Goal: Check status: Check status

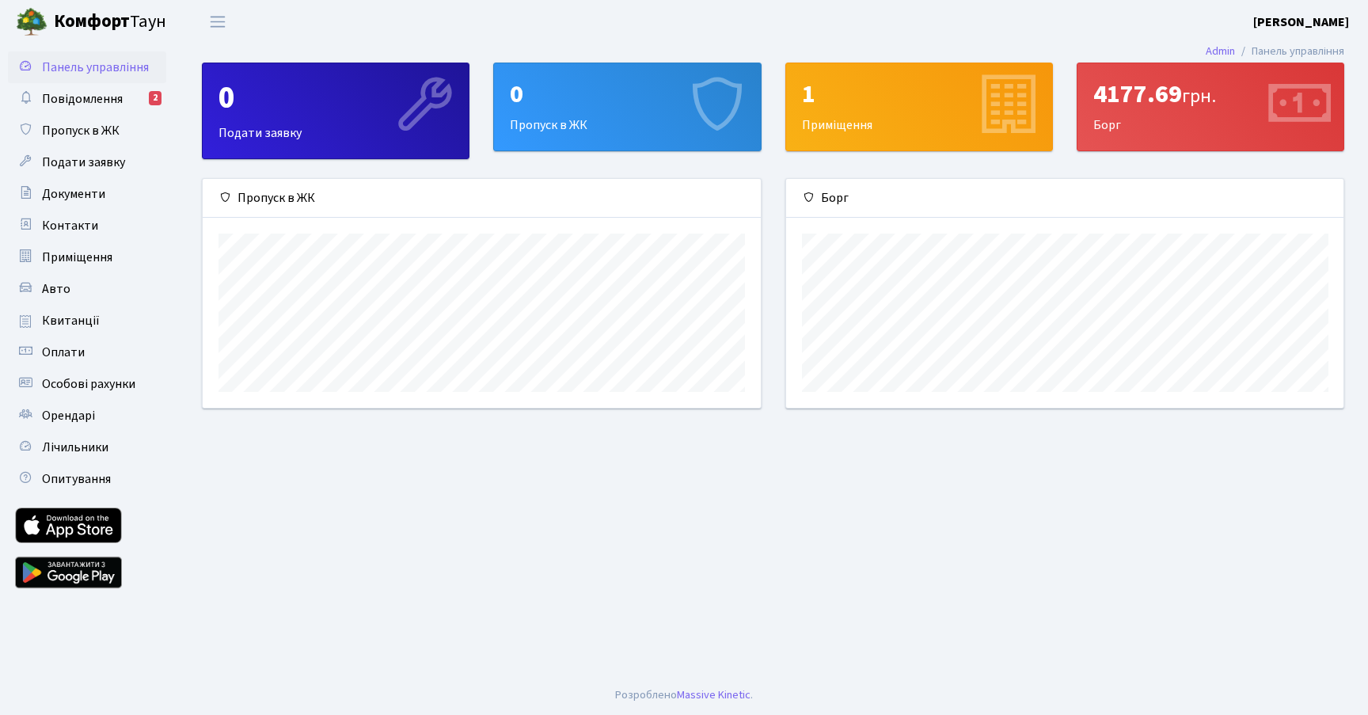
scroll to position [229, 557]
click at [121, 98] on span "Повідомлення" at bounding box center [82, 98] width 81 height 17
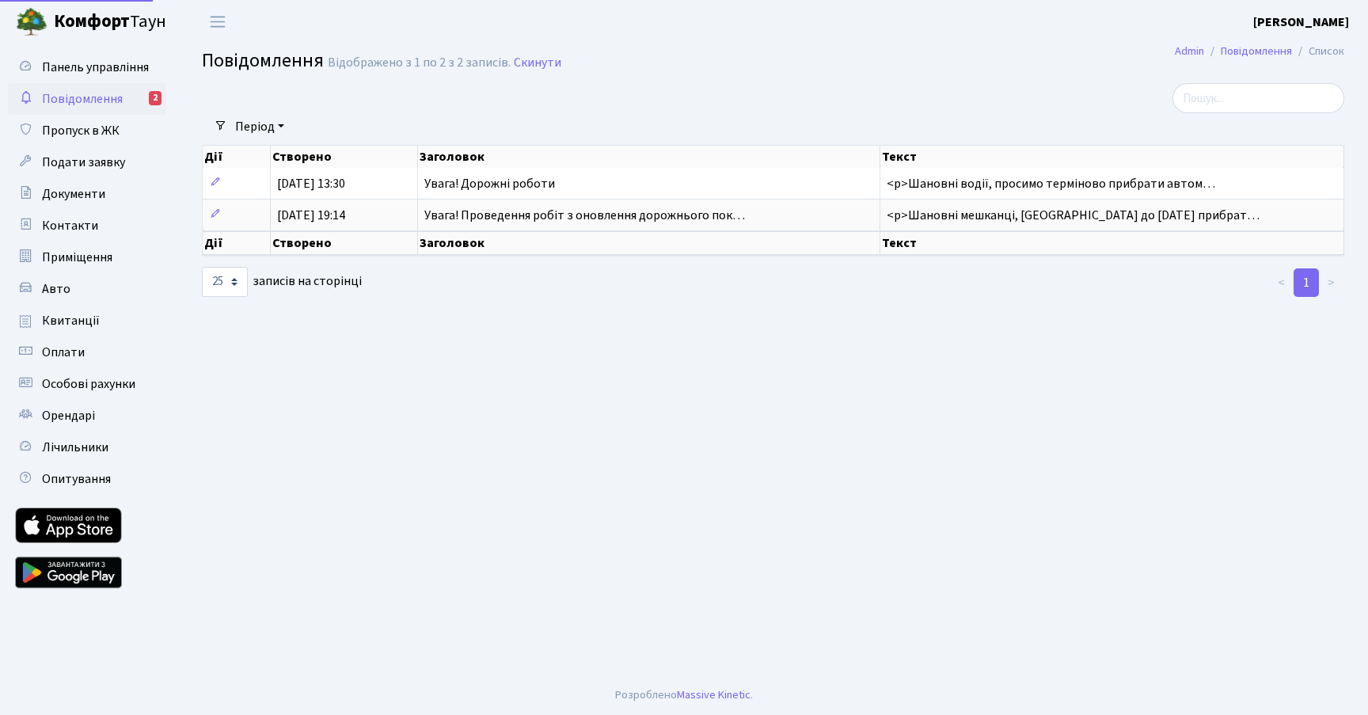
select select "25"
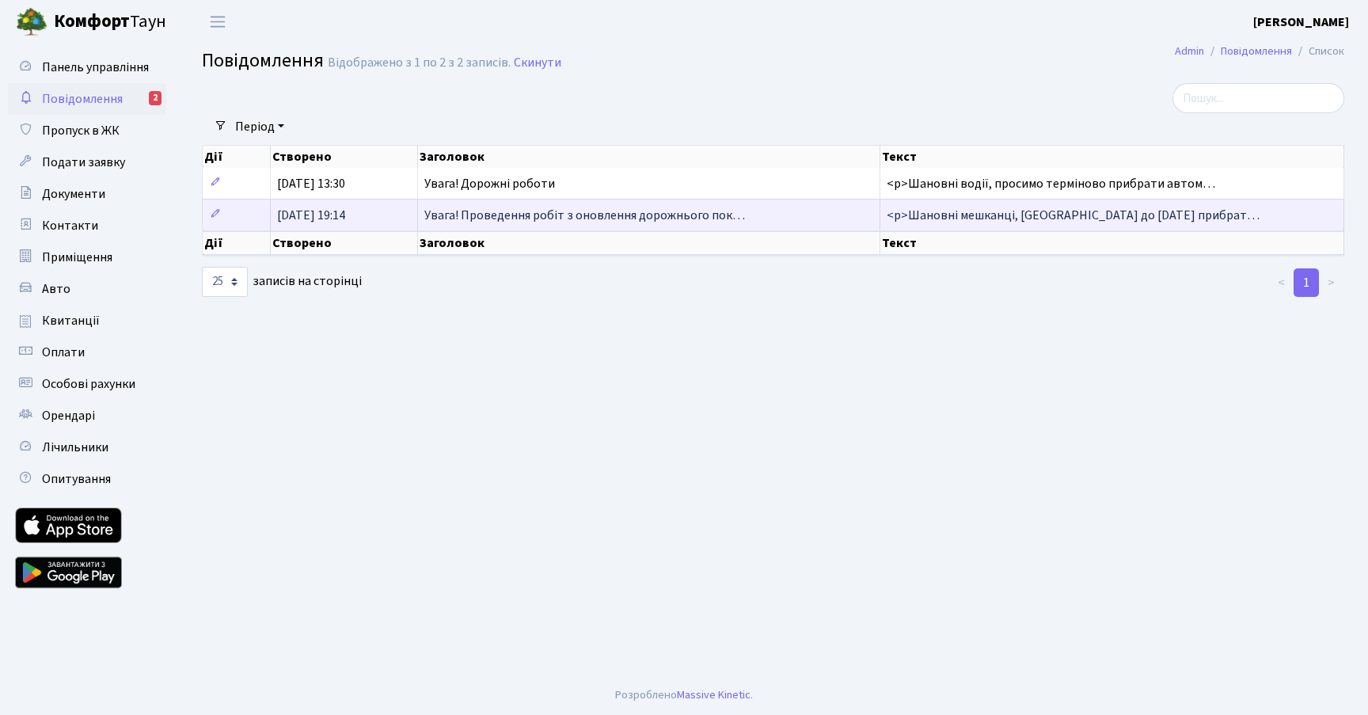
click at [539, 216] on span "Увага! Проведення робіт з оновлення дорожнього пок…" at bounding box center [584, 215] width 321 height 17
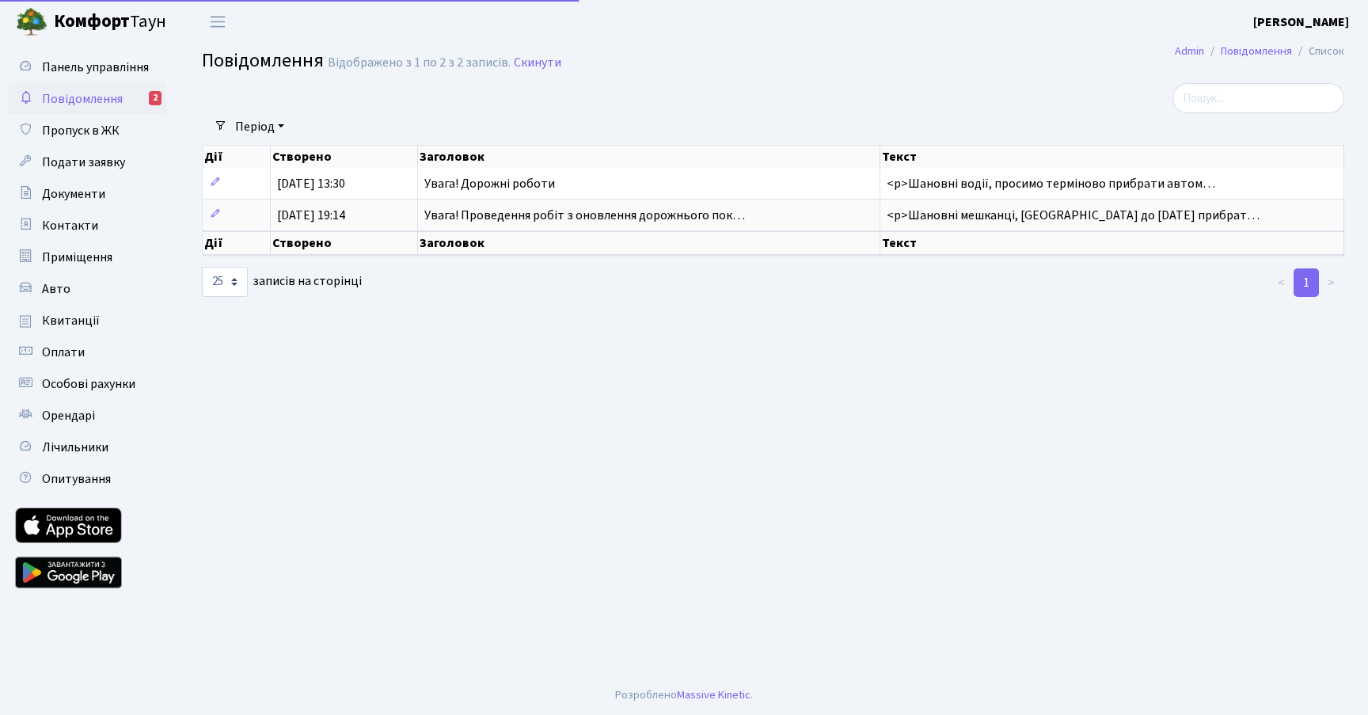
select select "25"
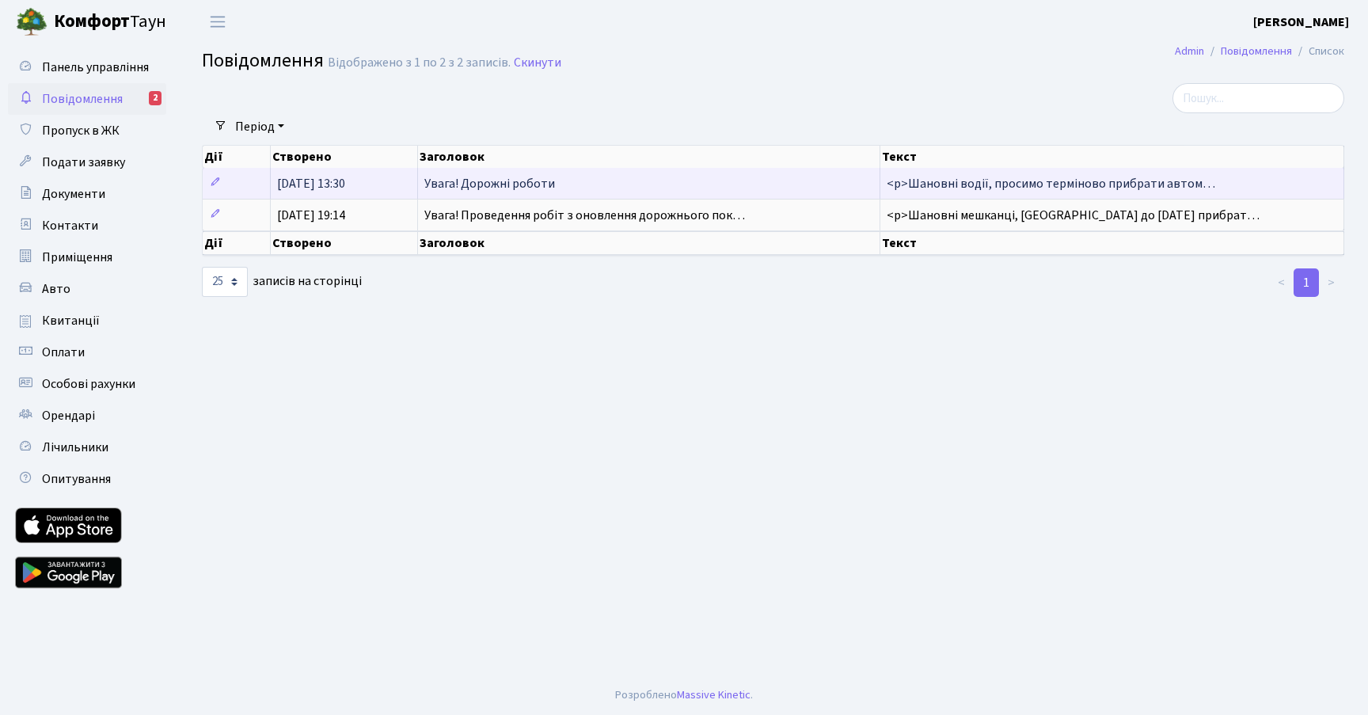
click at [527, 185] on span "Увага! Дорожні роботи" at bounding box center [489, 183] width 131 height 17
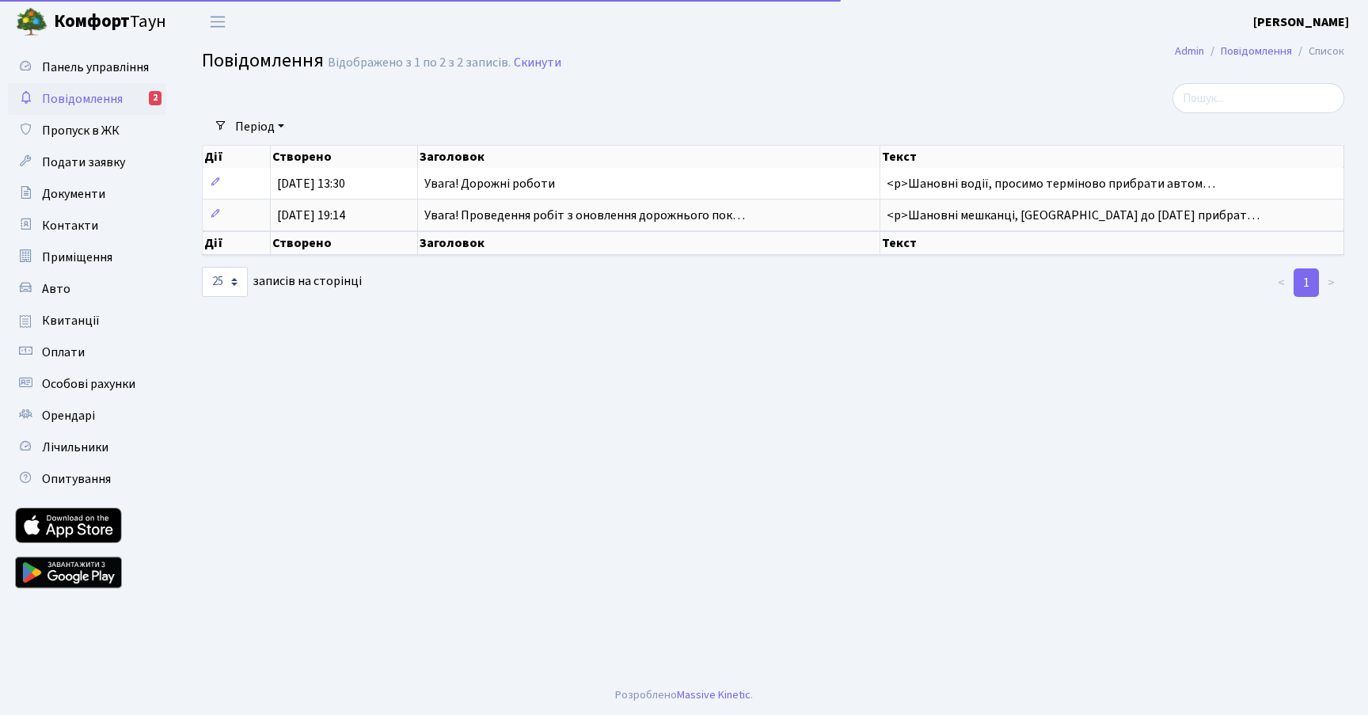
select select "25"
click at [70, 317] on span "Квитанції" at bounding box center [71, 320] width 58 height 17
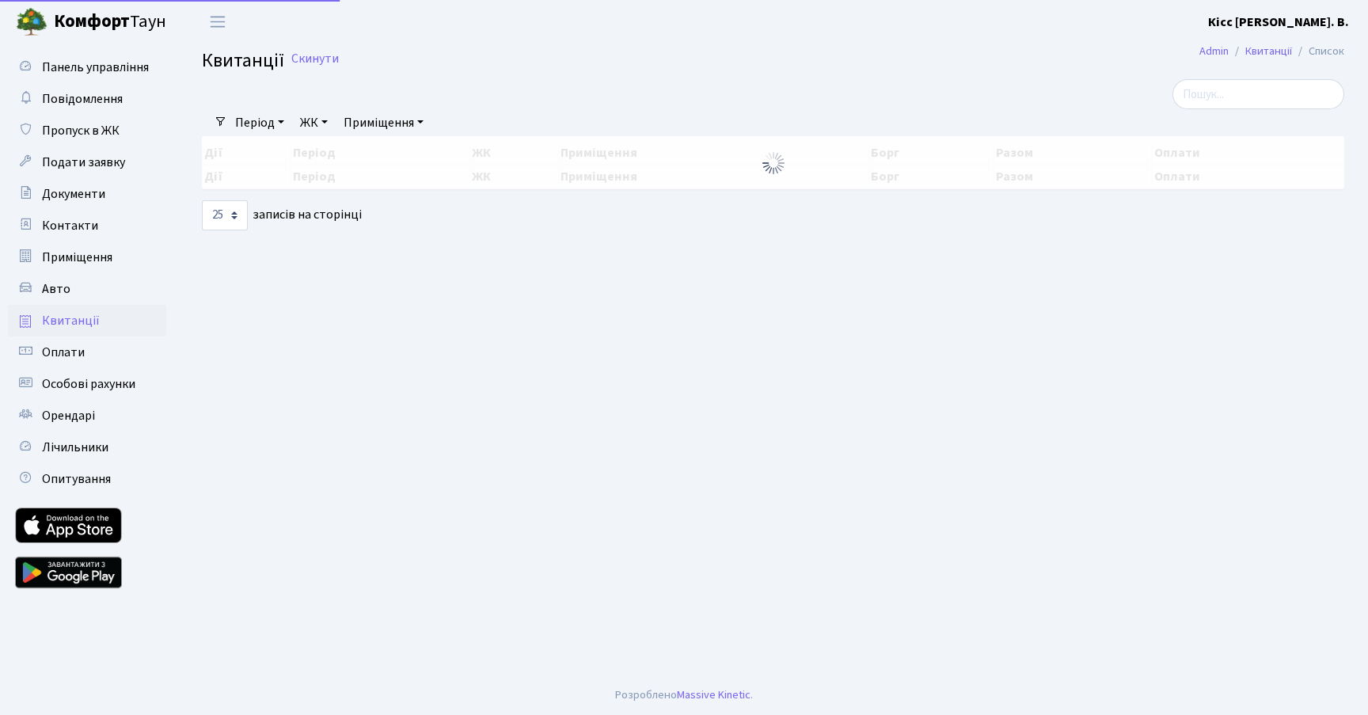
select select "25"
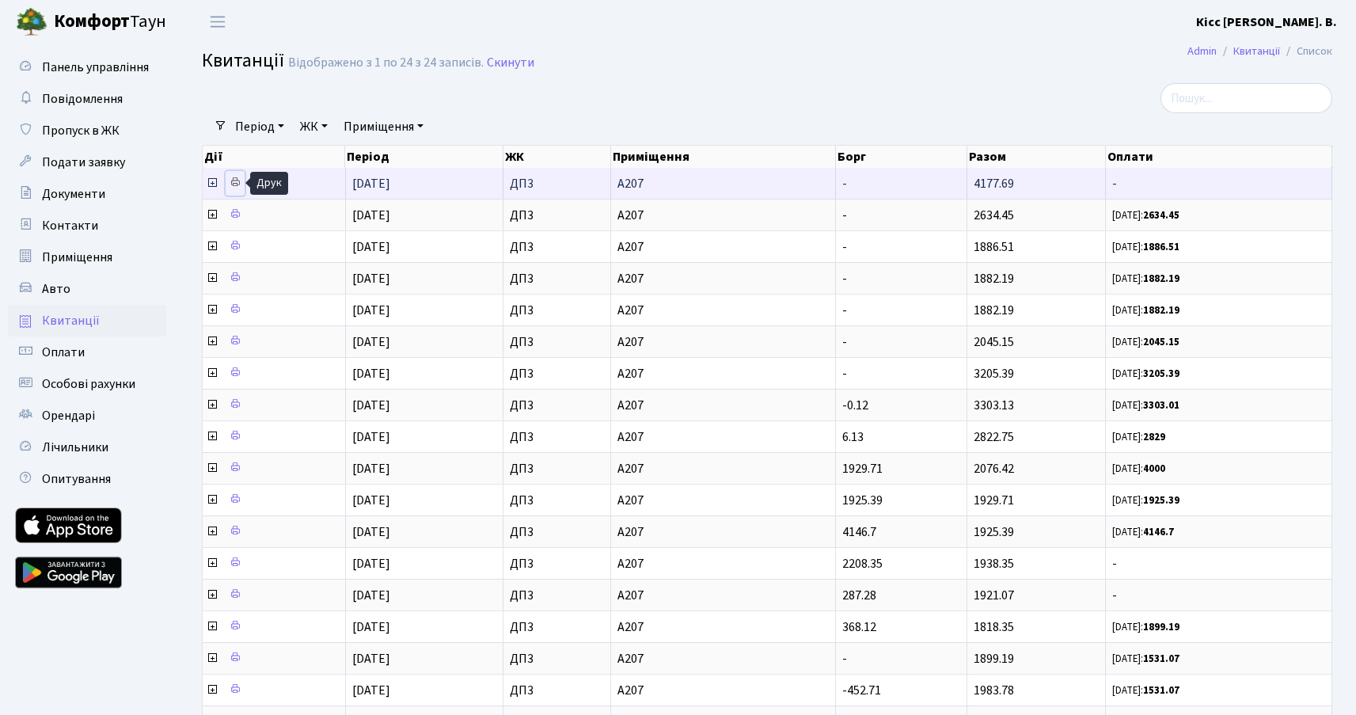
click at [235, 181] on icon at bounding box center [235, 182] width 11 height 11
click at [214, 185] on icon at bounding box center [212, 183] width 13 height 13
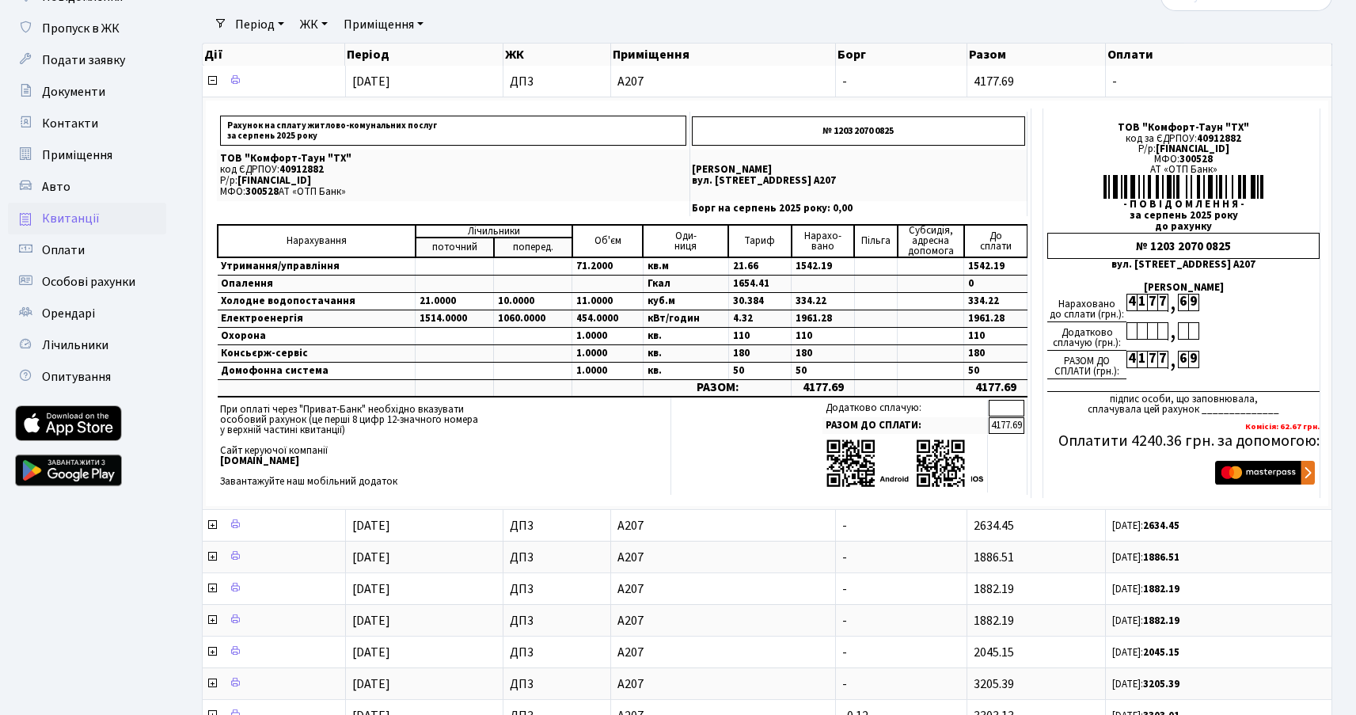
scroll to position [104, 0]
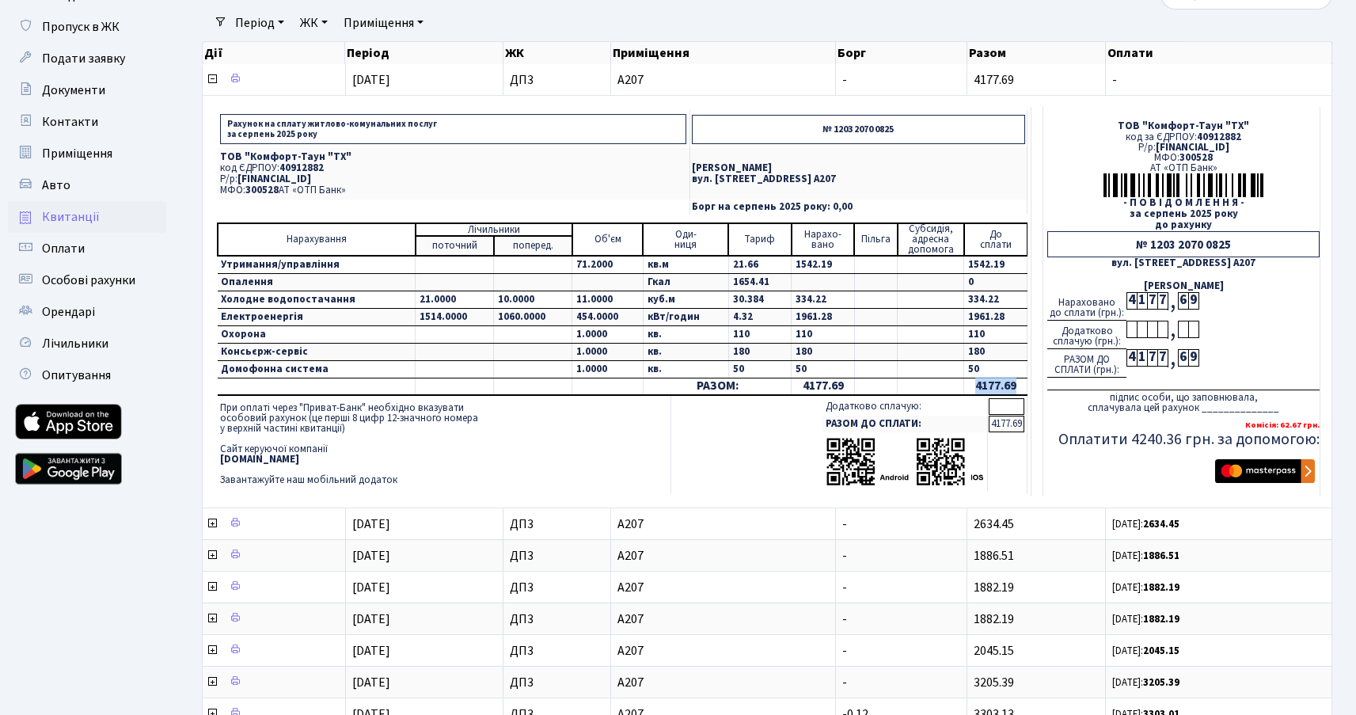
drag, startPoint x: 972, startPoint y: 386, endPoint x: 1016, endPoint y: 386, distance: 43.5
click at [1016, 386] on td "4177.69" at bounding box center [995, 386] width 63 height 17
copy td "4177.69"
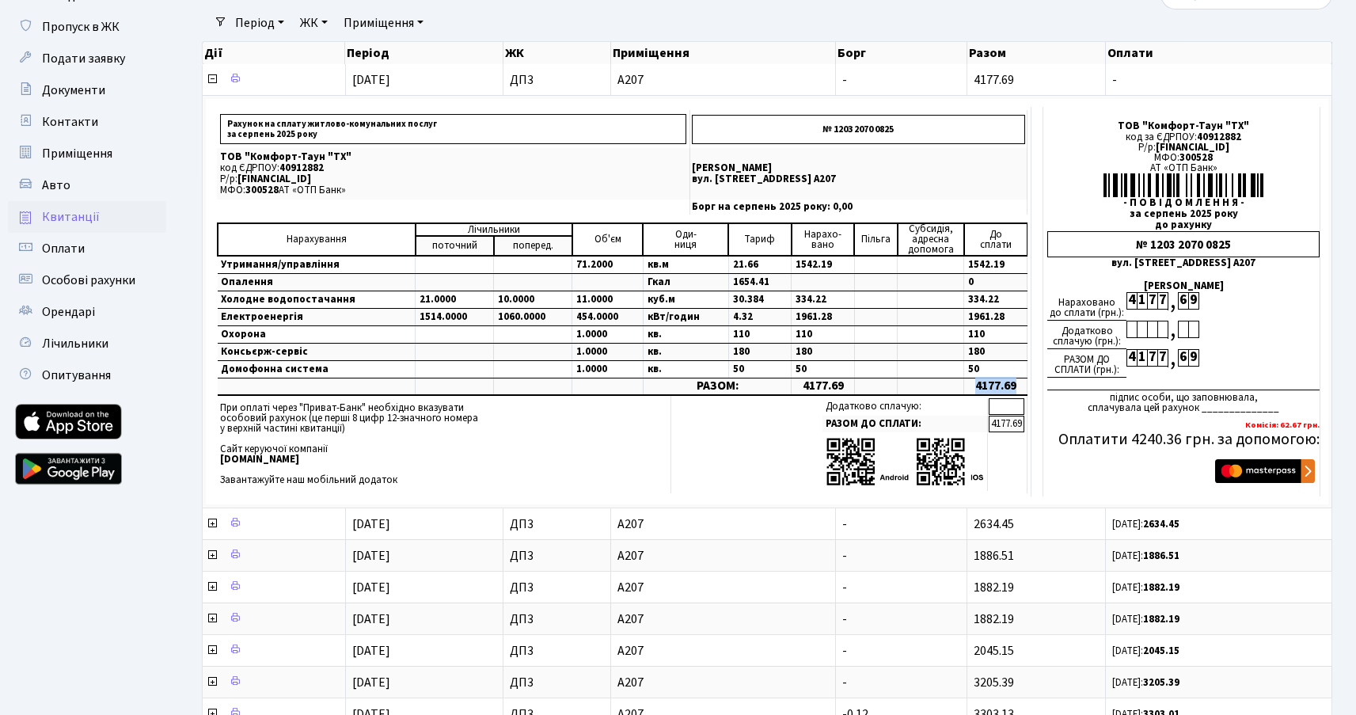
scroll to position [0, 0]
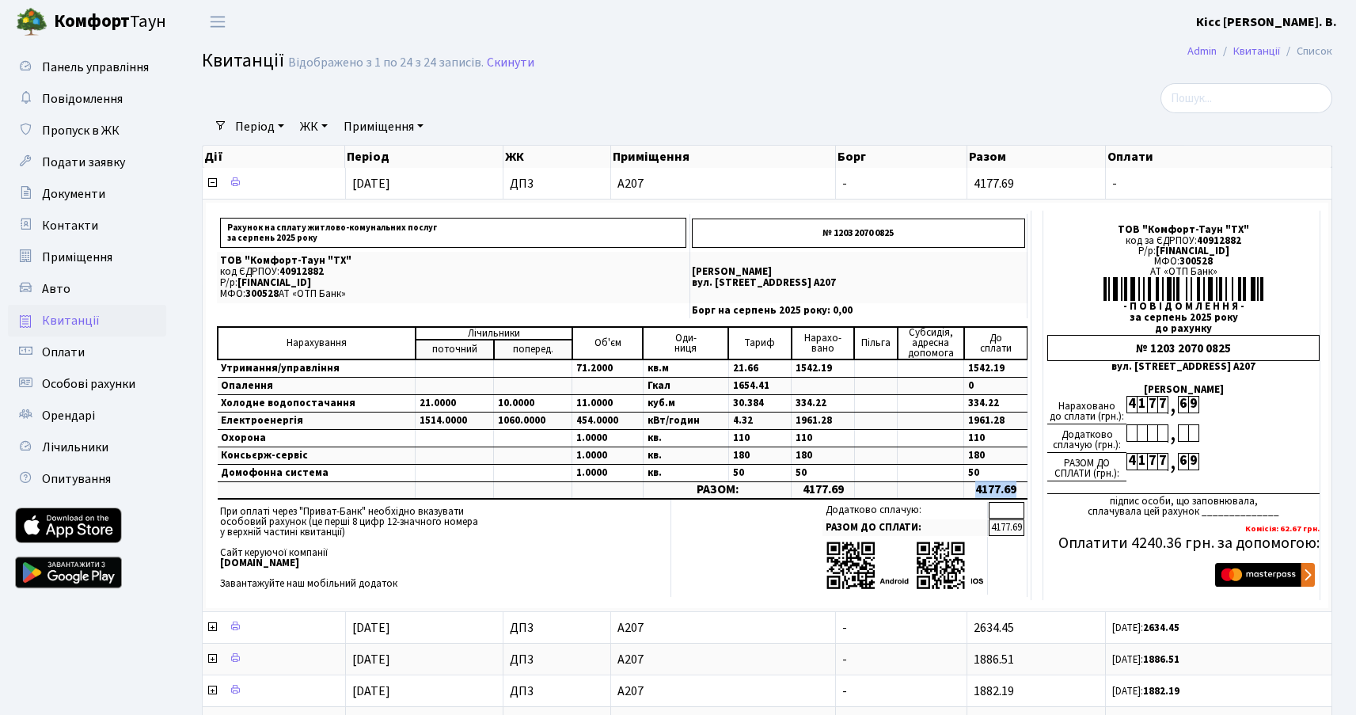
click at [1304, 27] on b "[PERSON_NAME]" at bounding box center [1266, 21] width 141 height 17
click at [1229, 86] on link "Вийти" at bounding box center [1258, 86] width 158 height 25
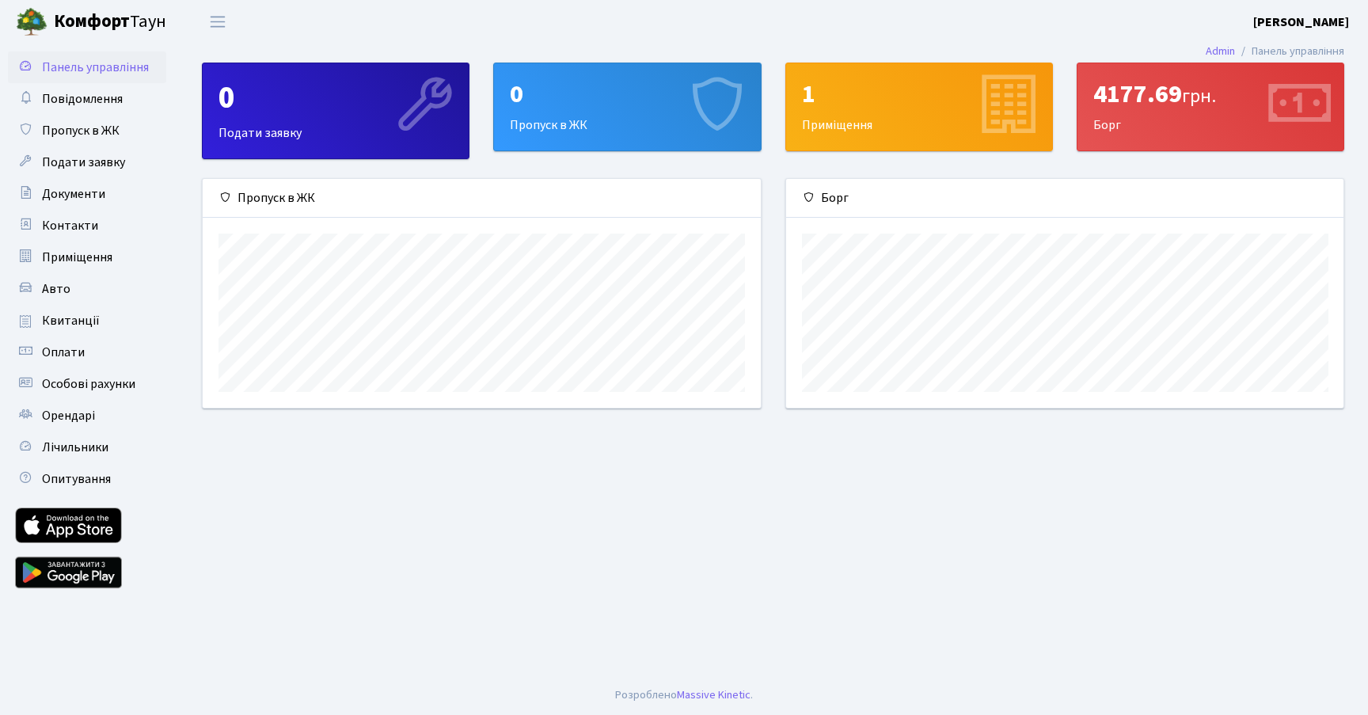
scroll to position [229, 557]
click at [1321, 19] on b "[PERSON_NAME]" at bounding box center [1301, 21] width 96 height 17
click at [1231, 86] on link "Вийти" at bounding box center [1270, 86] width 158 height 25
